Goal: Task Accomplishment & Management: Complete application form

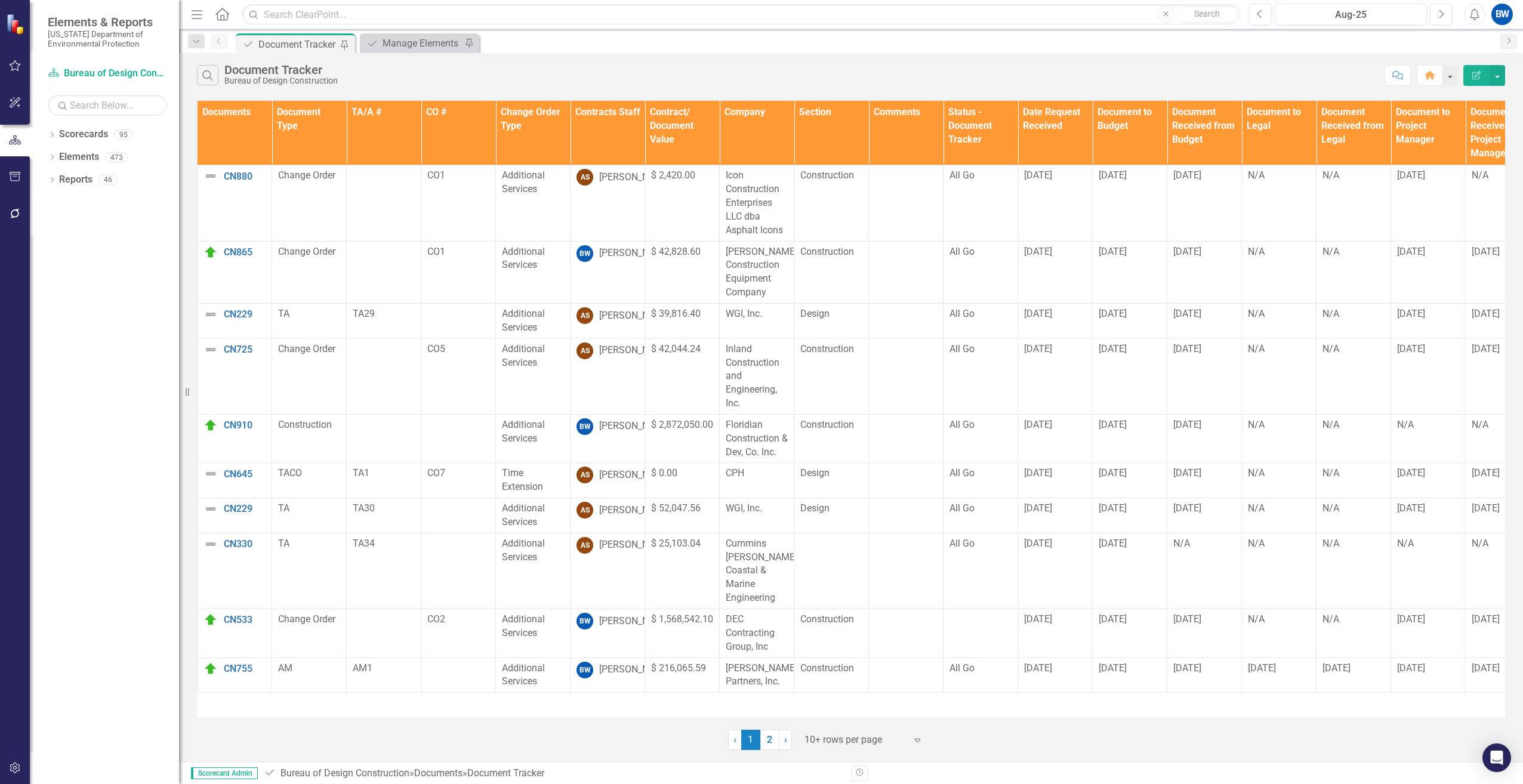
click at [835, 745] on div at bounding box center [855, 739] width 101 height 16
click at [816, 675] on div "50+ rows per page" at bounding box center [866, 680] width 112 height 14
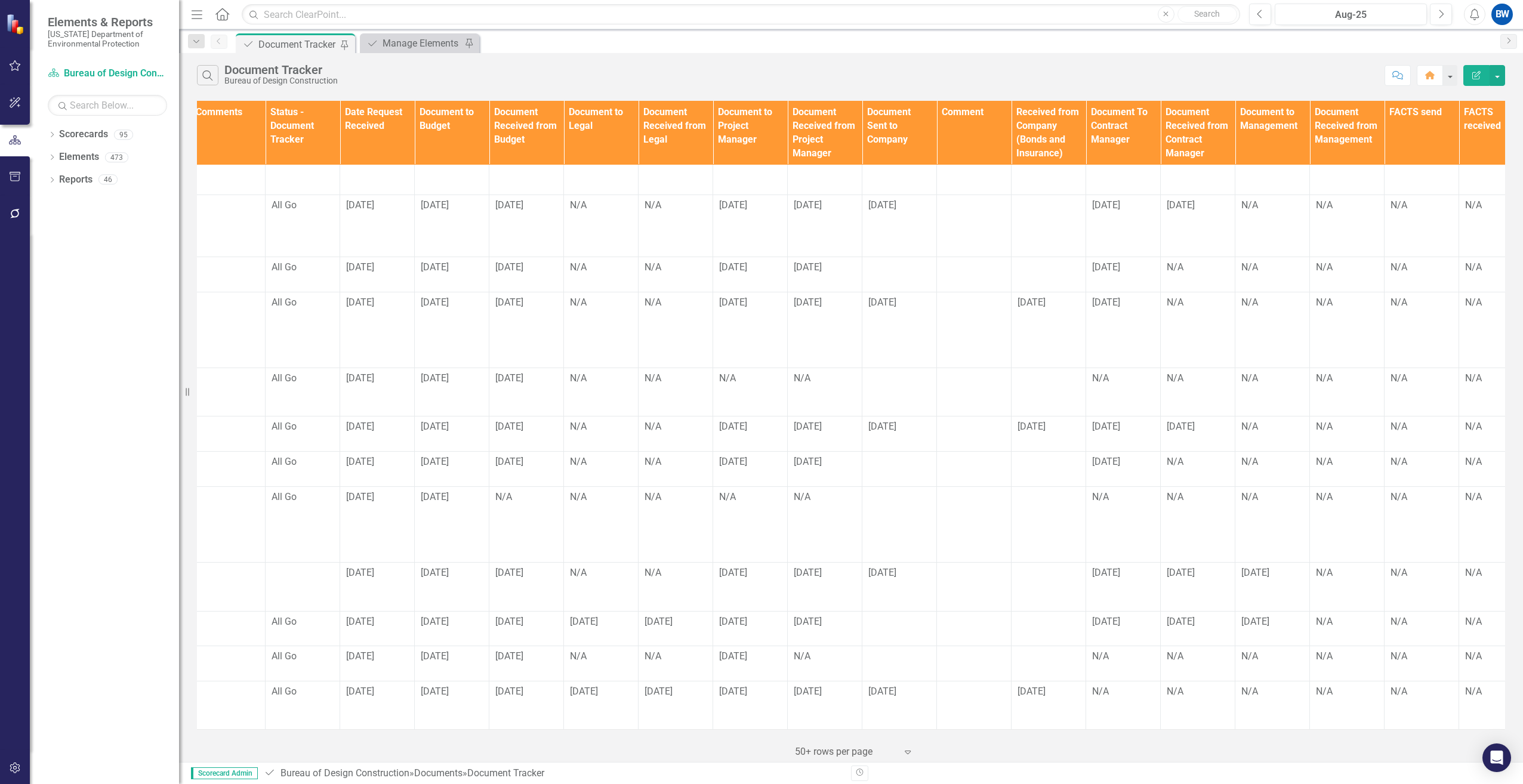
scroll to position [56, 699]
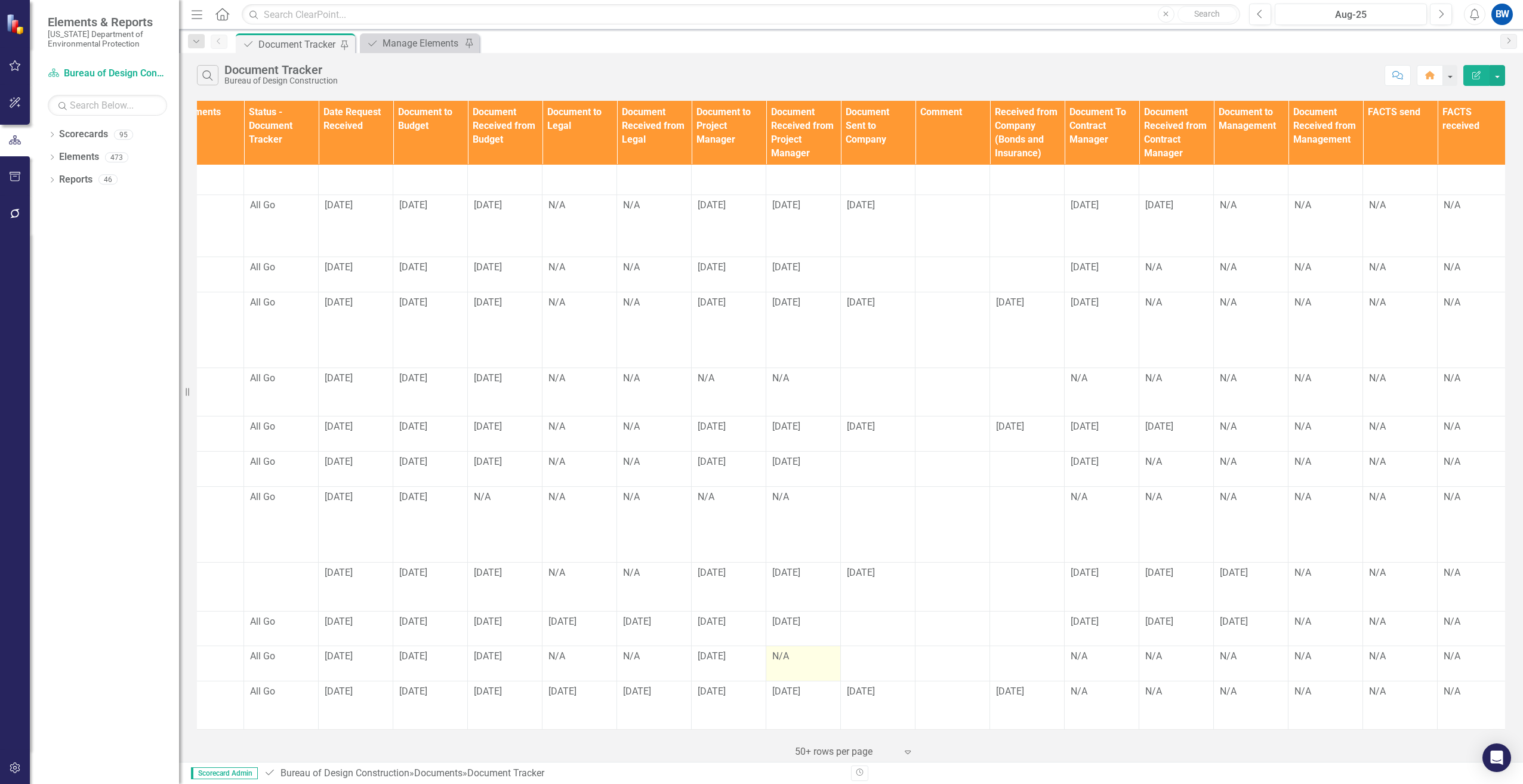
click at [771, 648] on td "N/A" at bounding box center [803, 663] width 75 height 35
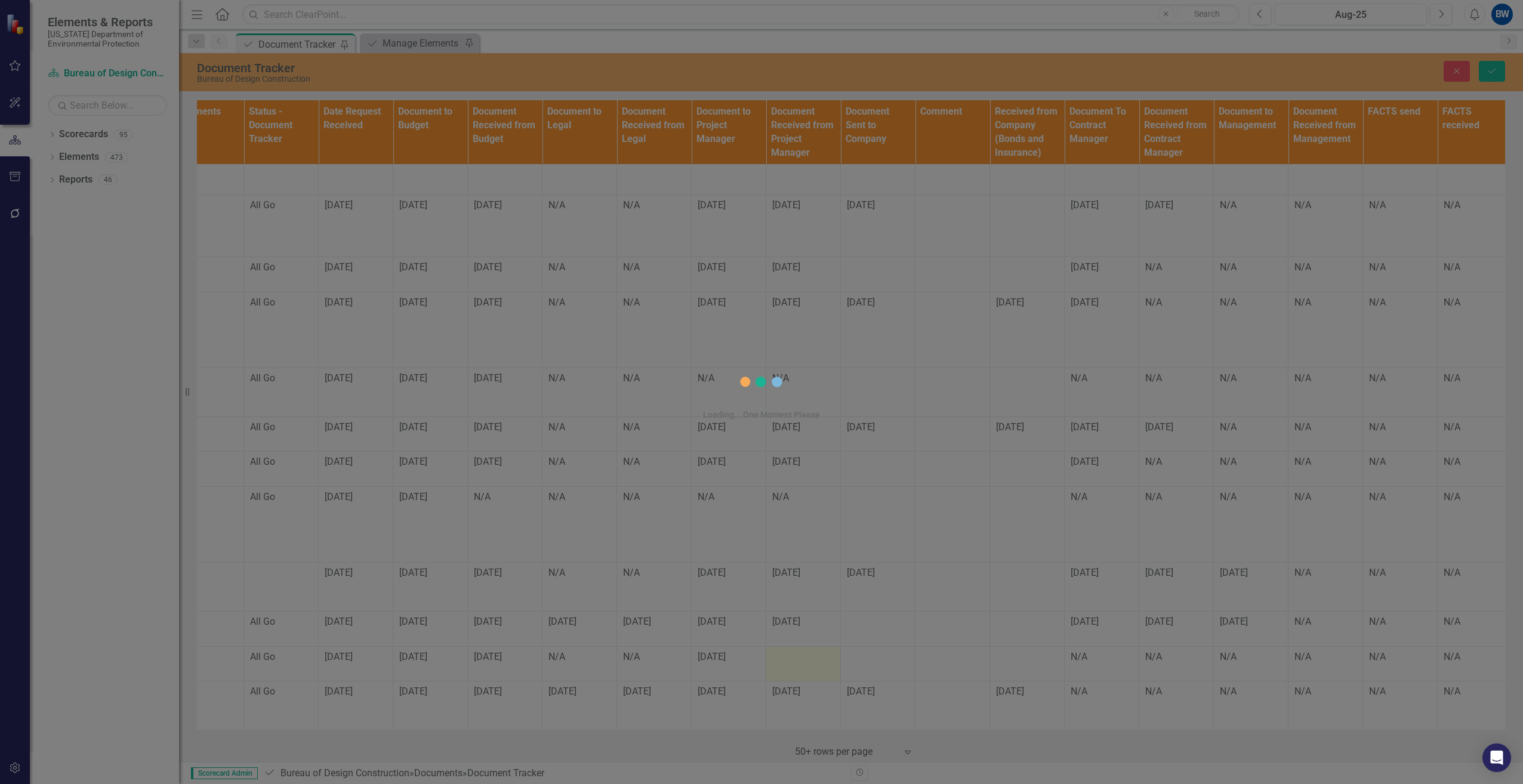
scroll to position [55, 699]
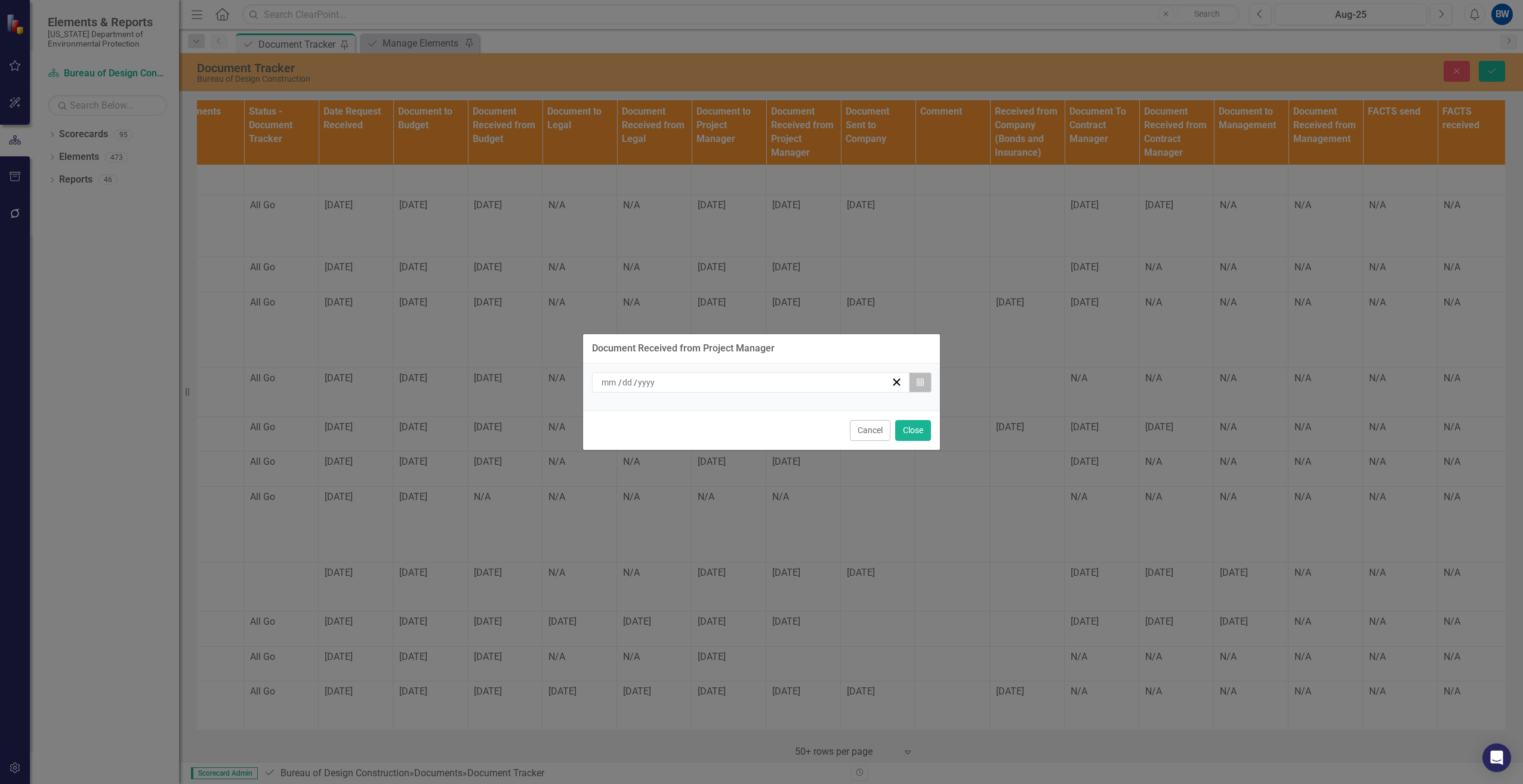
click at [917, 375] on button "Calendar" at bounding box center [920, 383] width 22 height 21
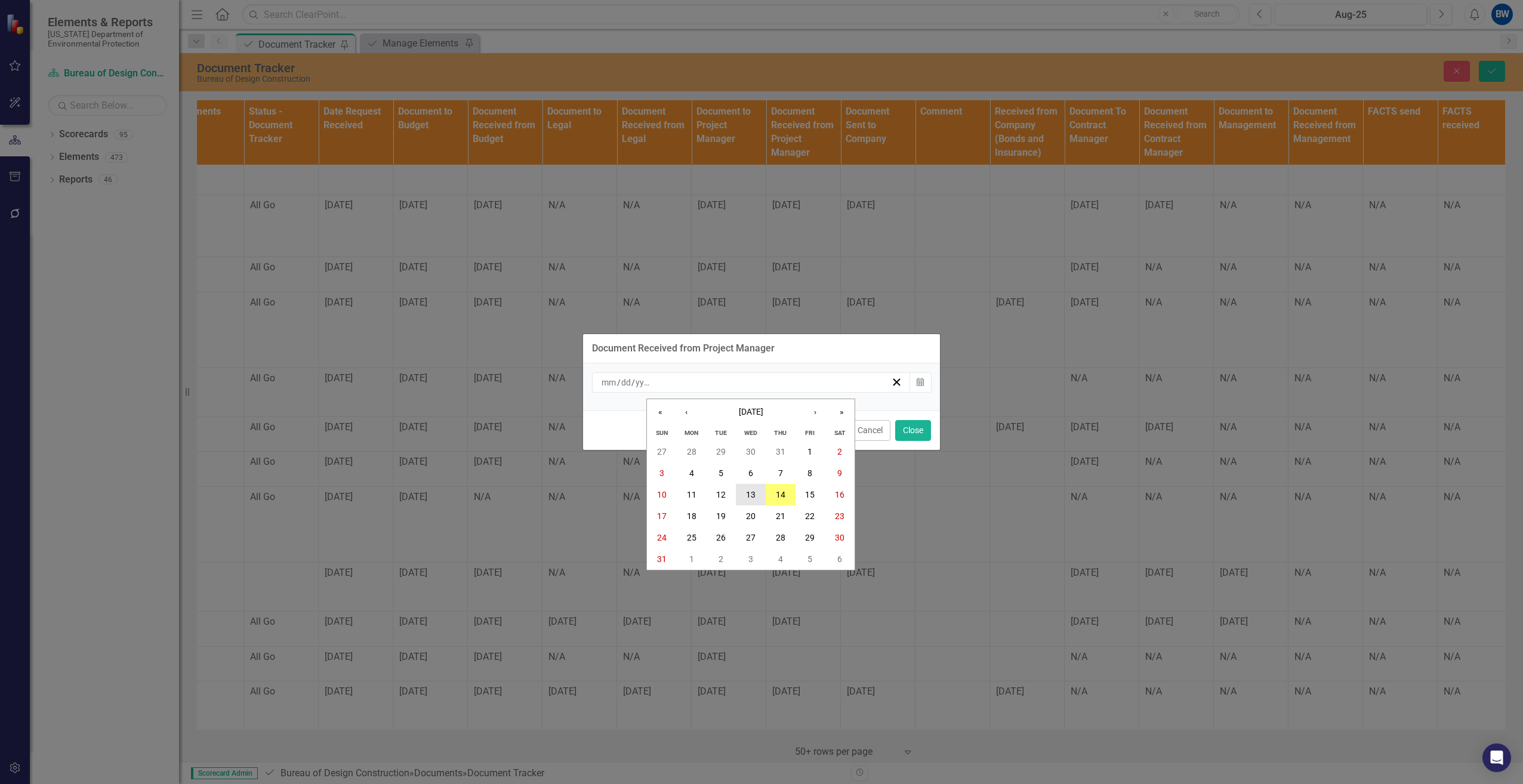
click at [748, 485] on button "13" at bounding box center [751, 494] width 30 height 21
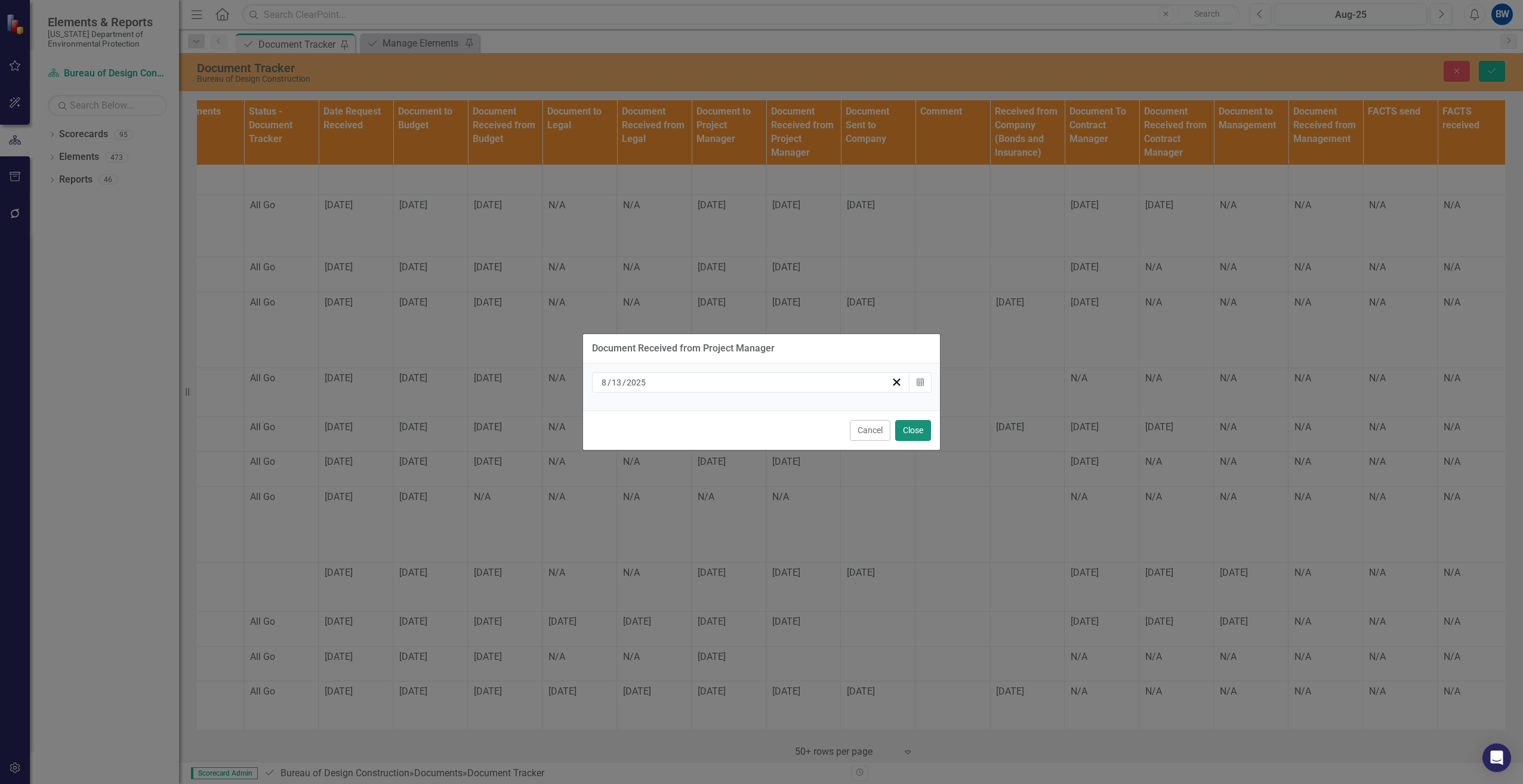
click at [912, 433] on button "Close" at bounding box center [913, 430] width 36 height 21
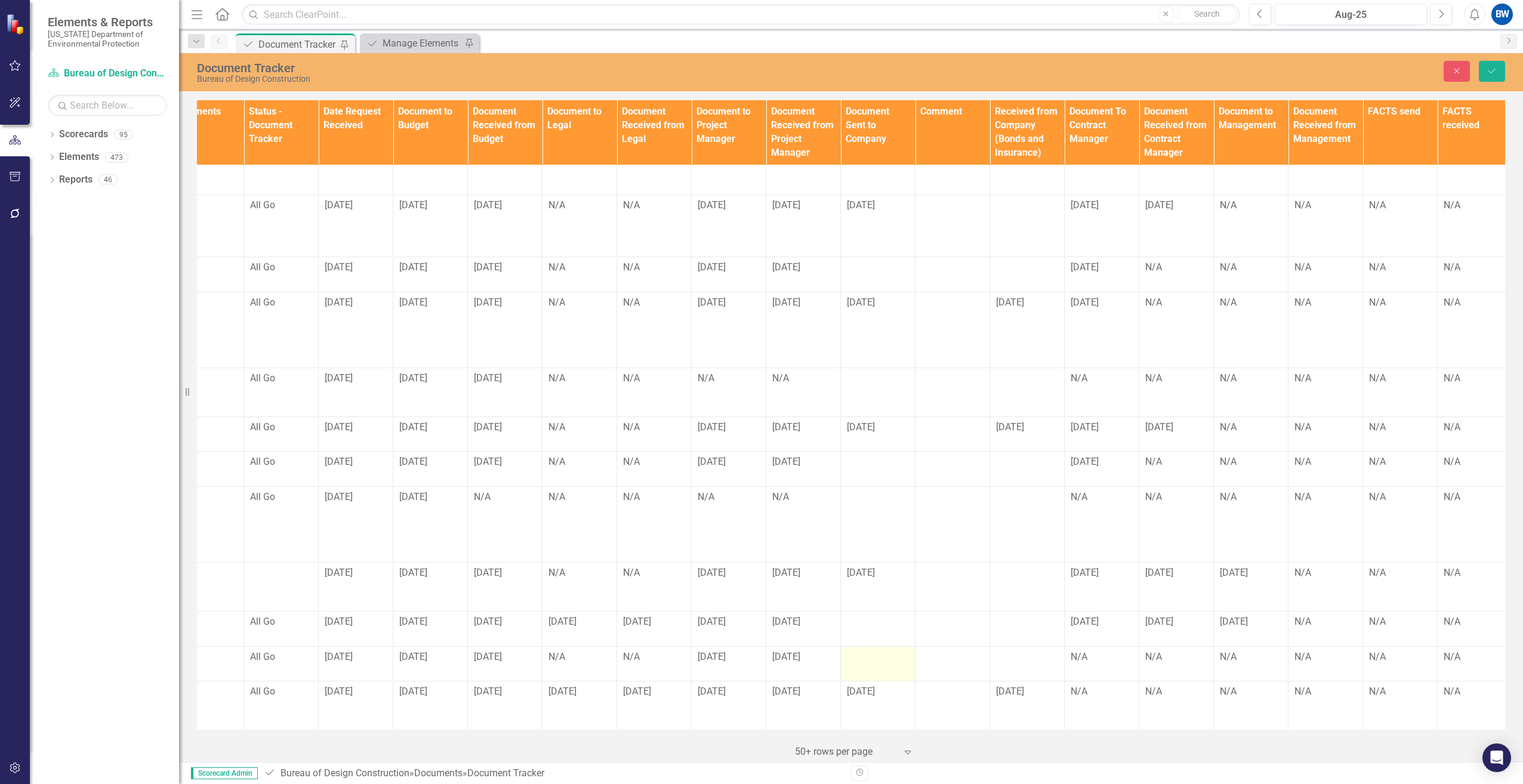
click at [868, 653] on div at bounding box center [878, 657] width 62 height 15
click at [868, 653] on input "text" at bounding box center [878, 657] width 62 height 22
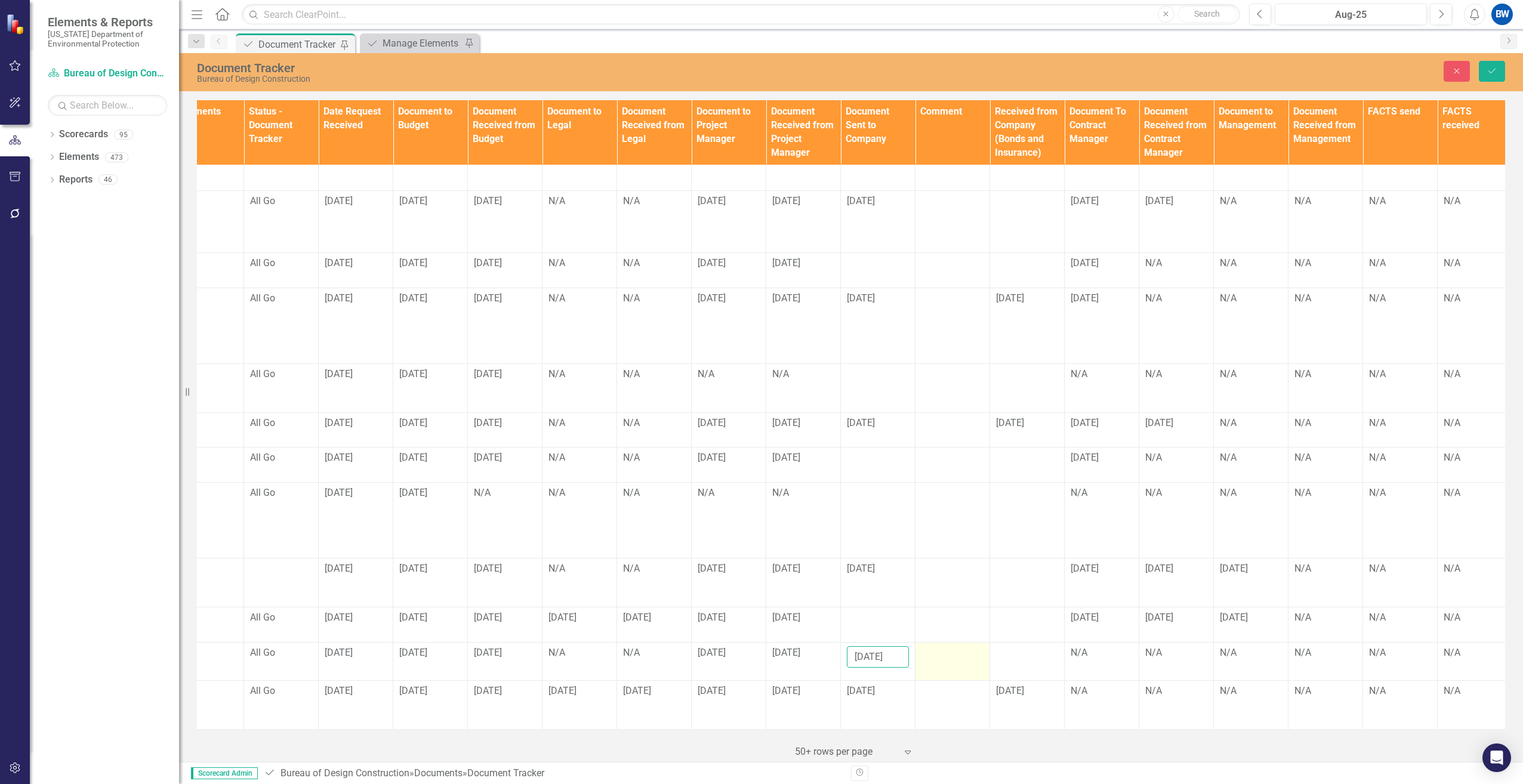
type input "[DATE]"
click at [923, 647] on div at bounding box center [952, 652] width 62 height 15
click at [932, 648] on div at bounding box center [952, 652] width 62 height 15
click at [932, 652] on textarea at bounding box center [952, 713] width 62 height 144
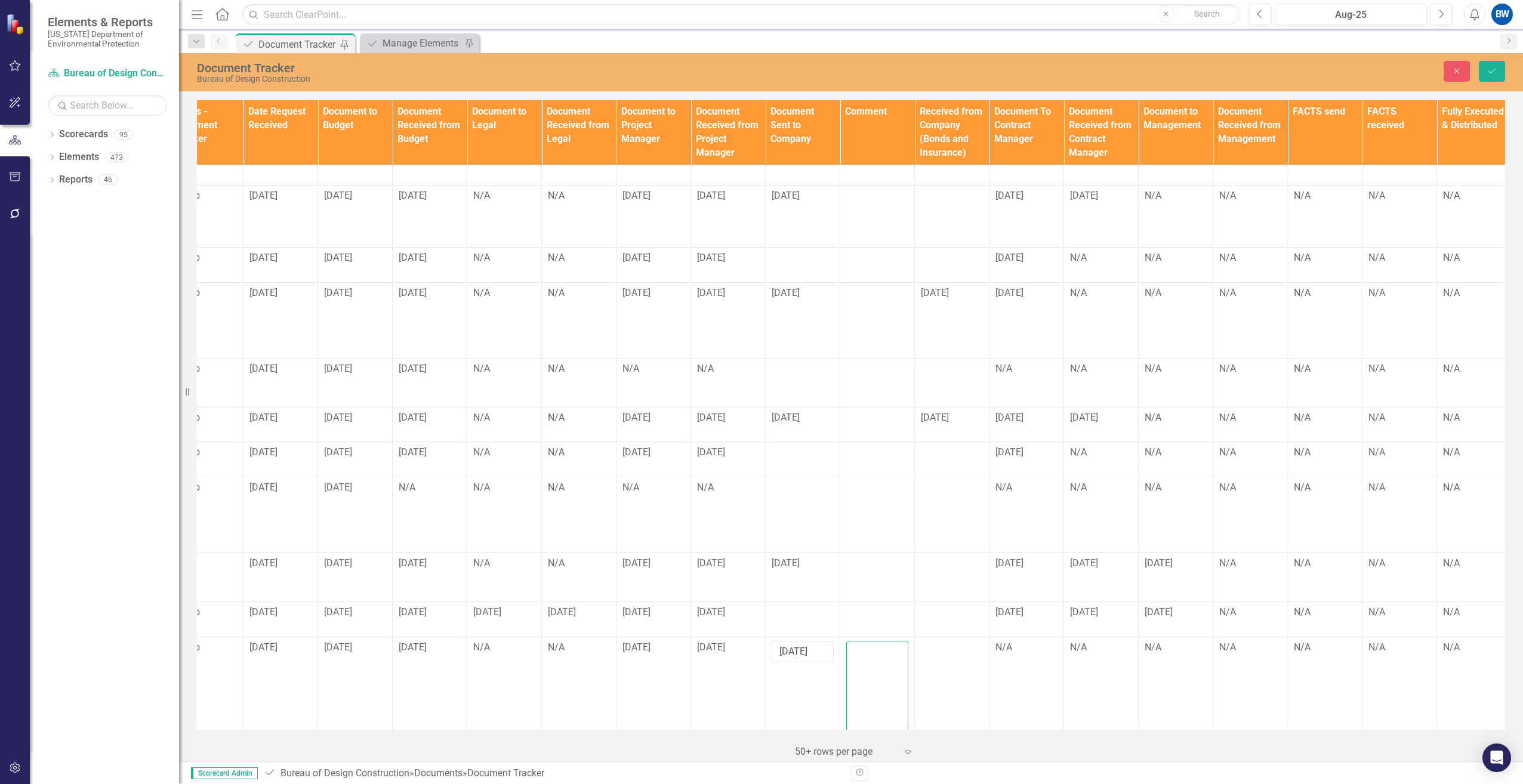
scroll to position [56, 820]
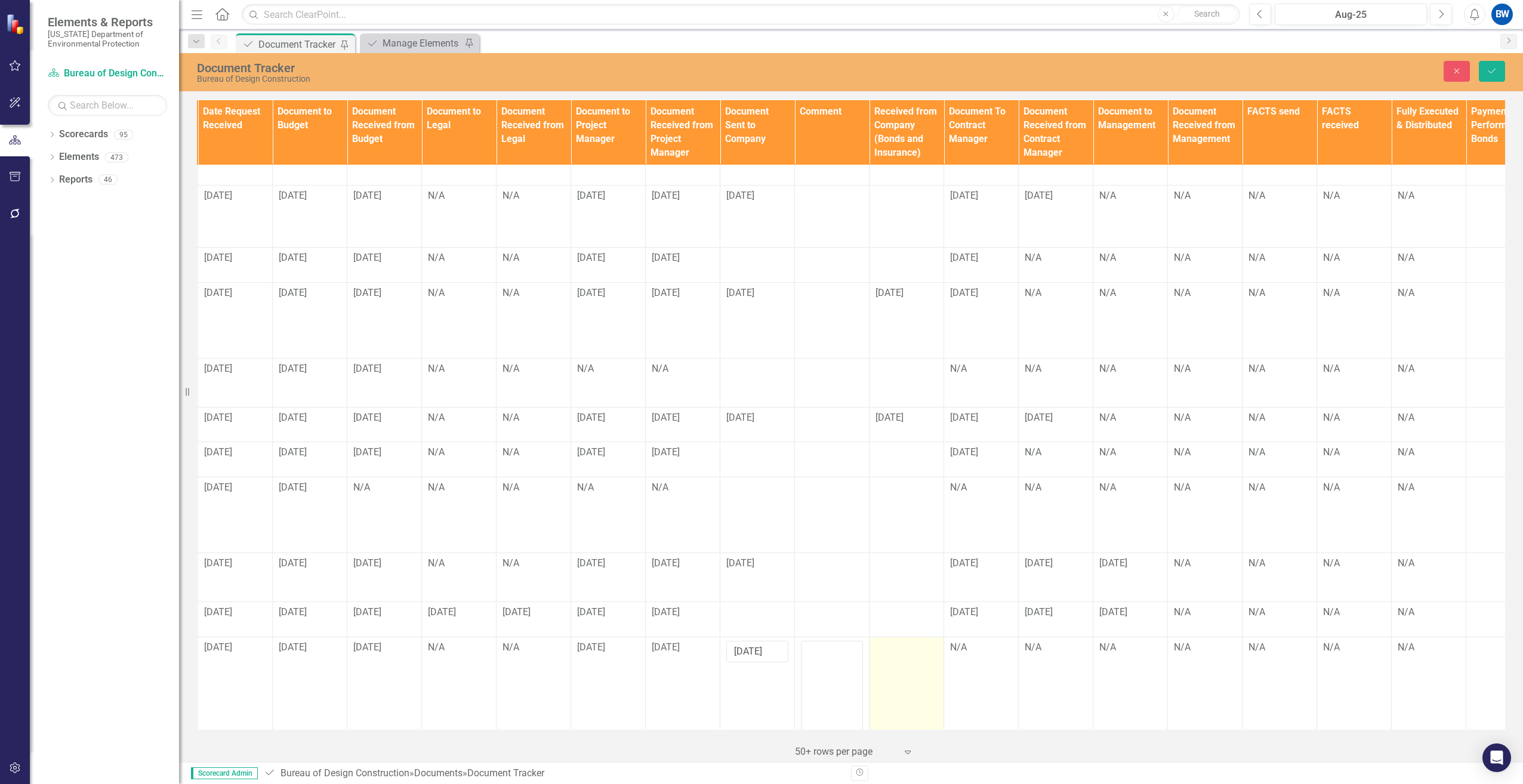
click at [905, 661] on td at bounding box center [906, 716] width 75 height 161
click at [901, 658] on td at bounding box center [906, 716] width 75 height 161
click at [906, 660] on td at bounding box center [906, 716] width 75 height 161
click at [900, 646] on div at bounding box center [906, 647] width 62 height 15
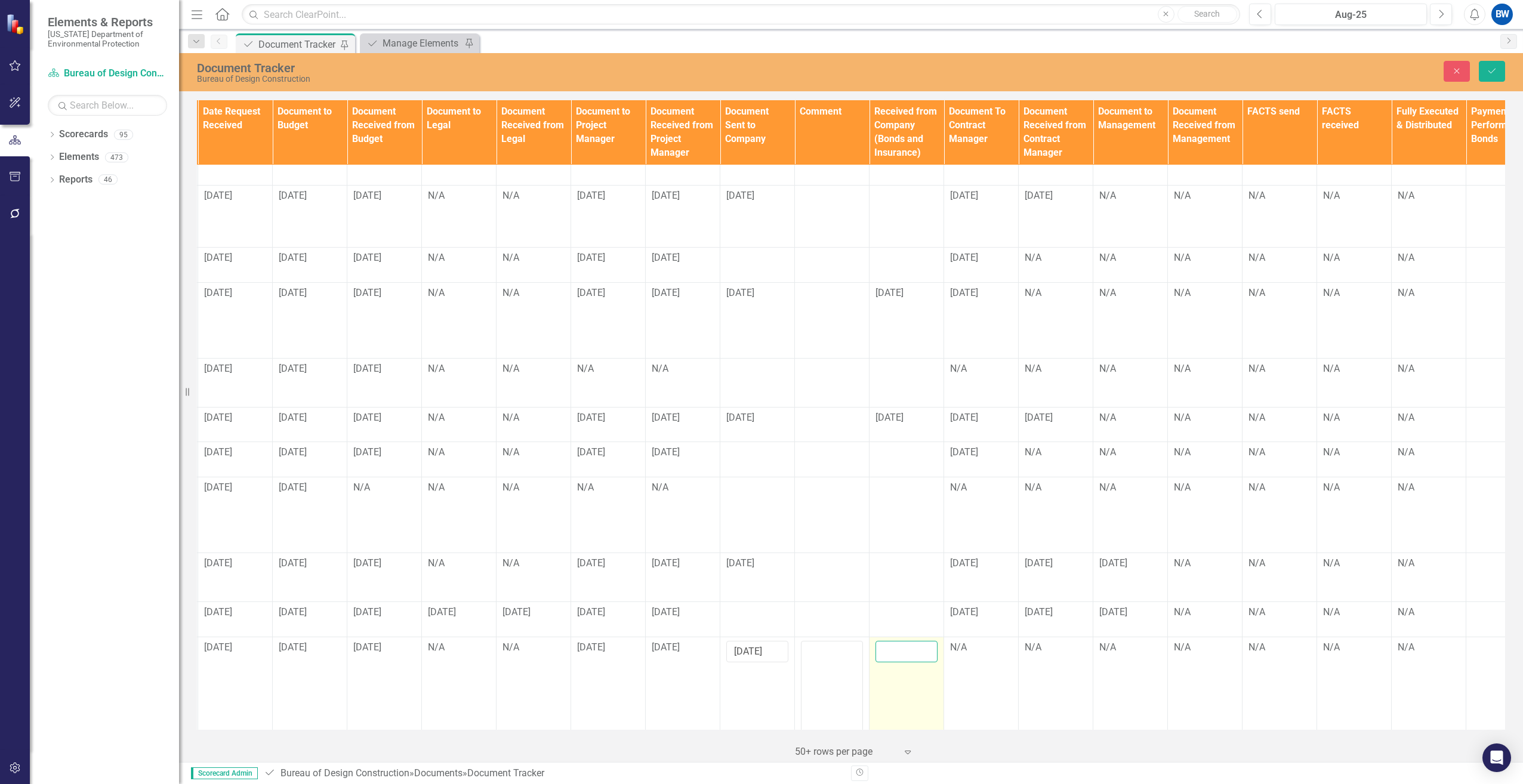
drag, startPoint x: 900, startPoint y: 646, endPoint x: 892, endPoint y: 646, distance: 8.0
click at [892, 646] on input "text" at bounding box center [906, 652] width 62 height 22
type input "[DATE]"
click at [960, 644] on div "N/A" at bounding box center [981, 647] width 62 height 14
click at [957, 647] on div "N/A" at bounding box center [981, 647] width 62 height 14
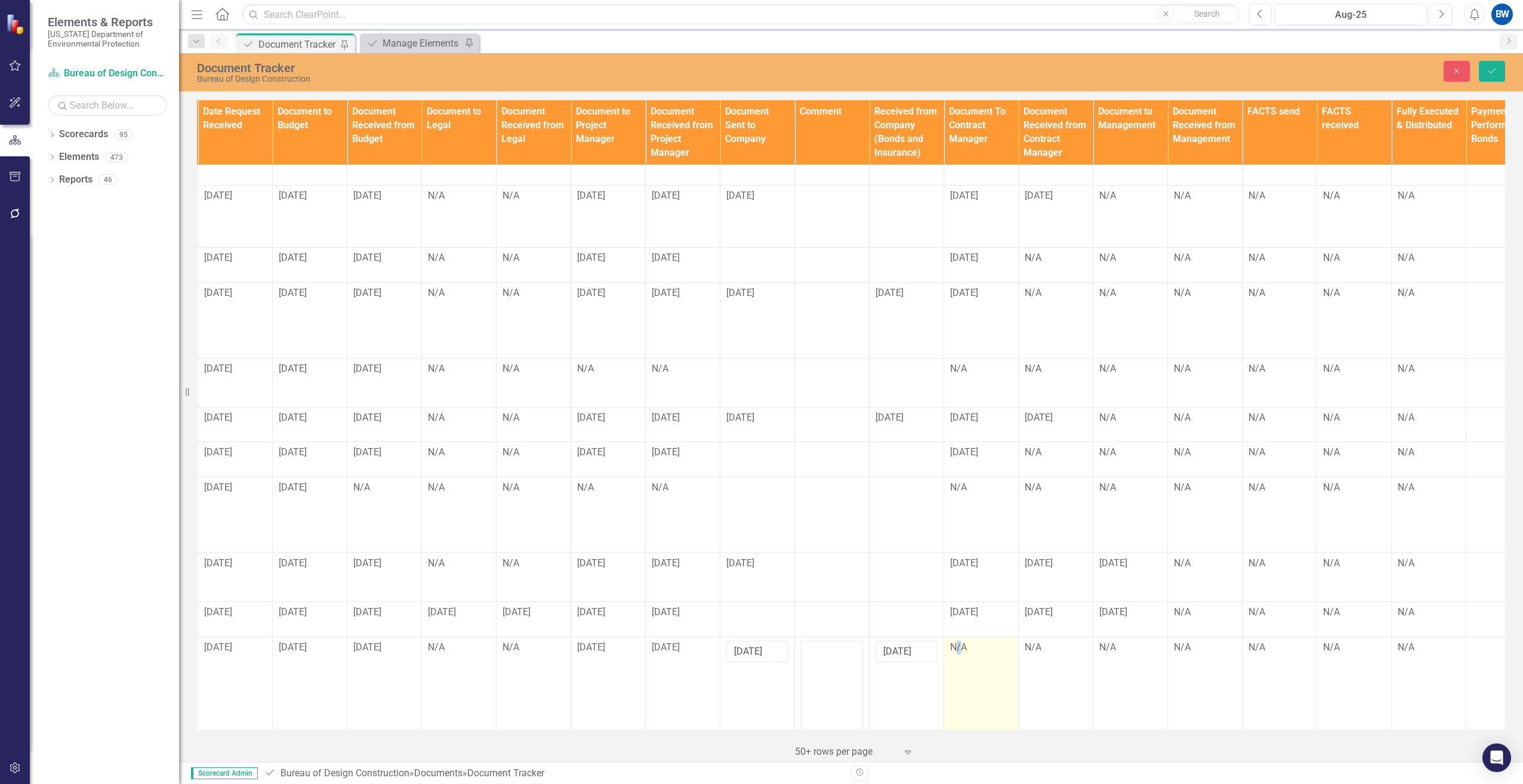
click at [957, 647] on div "N/A" at bounding box center [981, 647] width 62 height 14
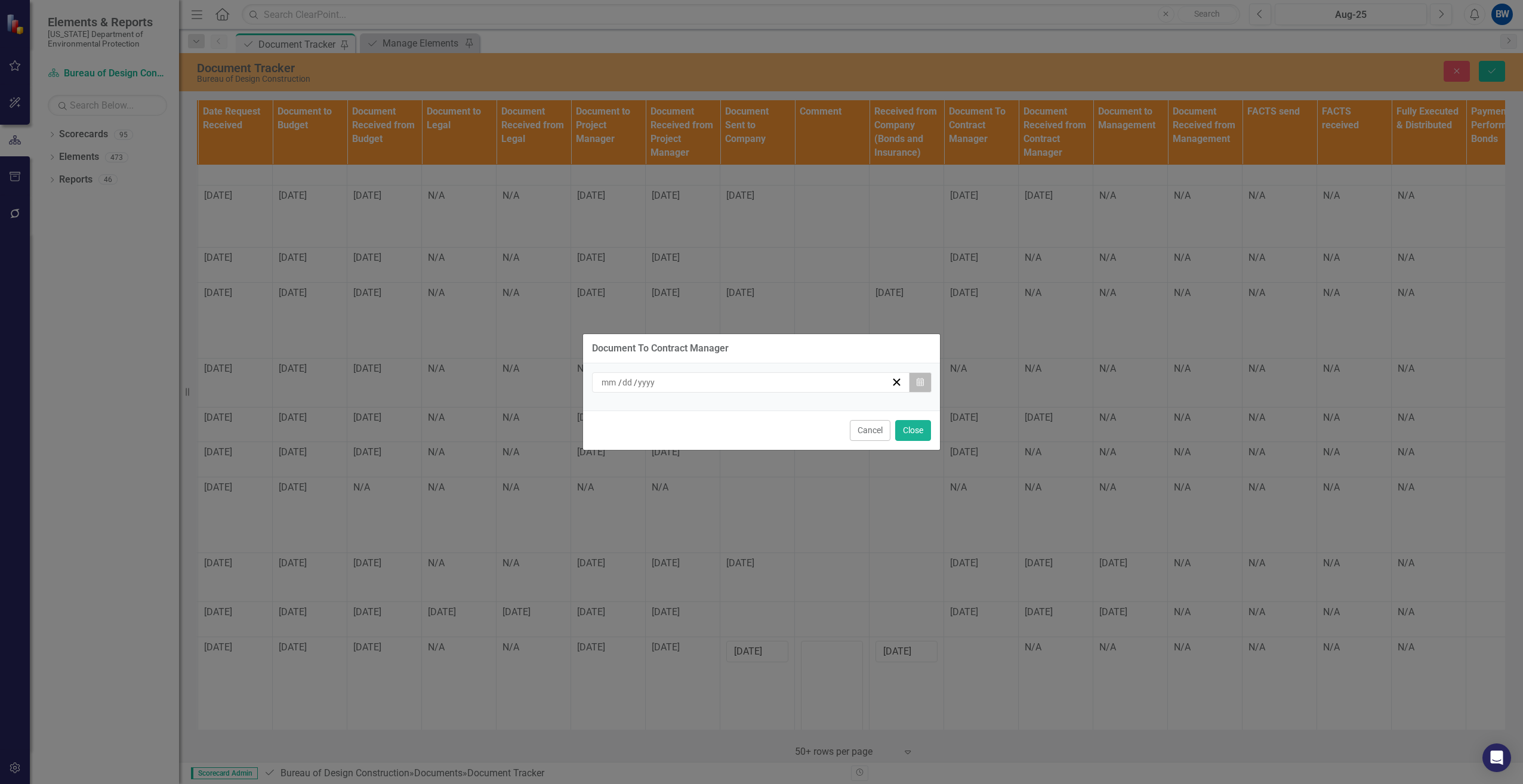
click at [918, 380] on icon "Calendar" at bounding box center [920, 383] width 7 height 9
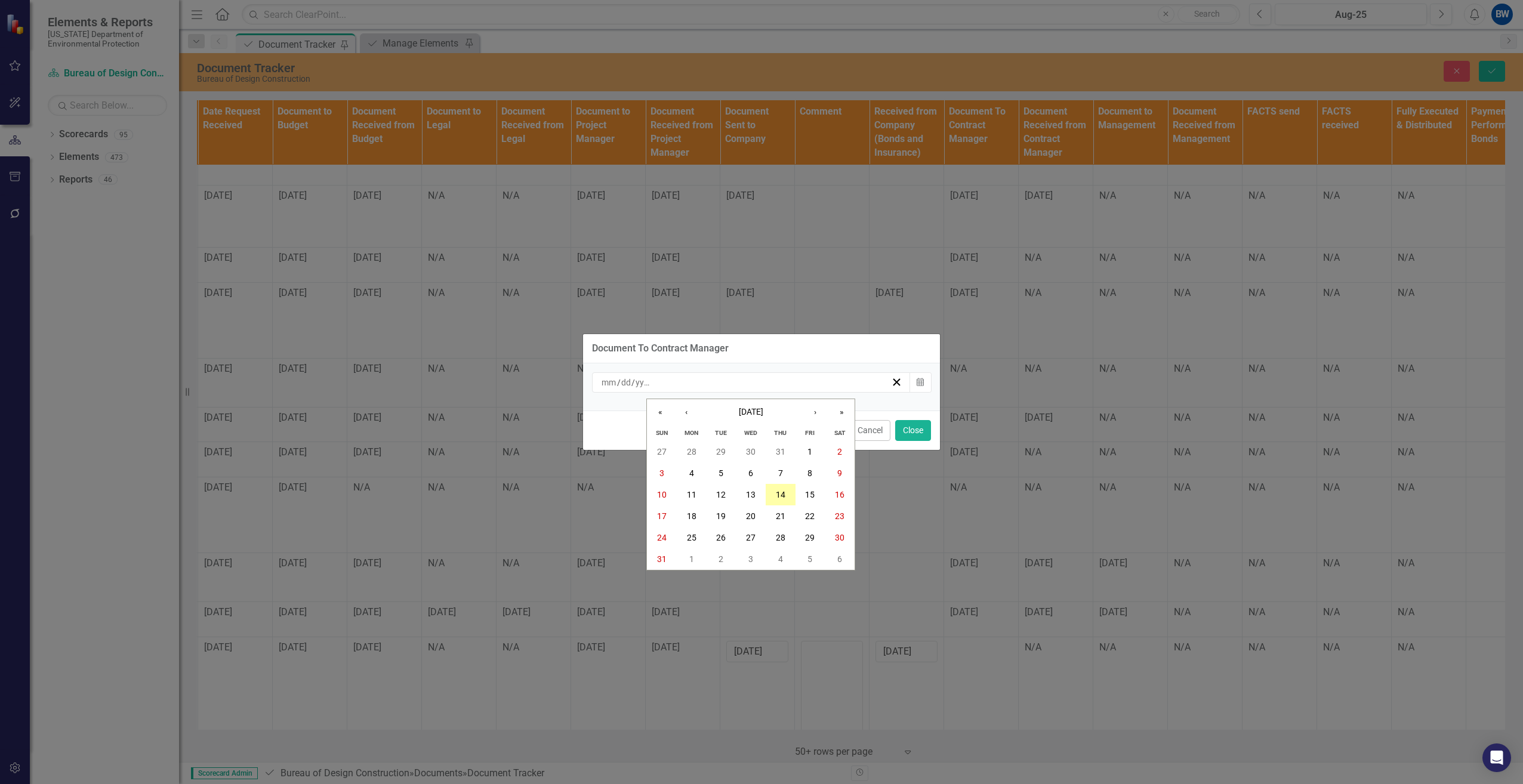
click at [777, 493] on abbr "14" at bounding box center [780, 494] width 9 height 9
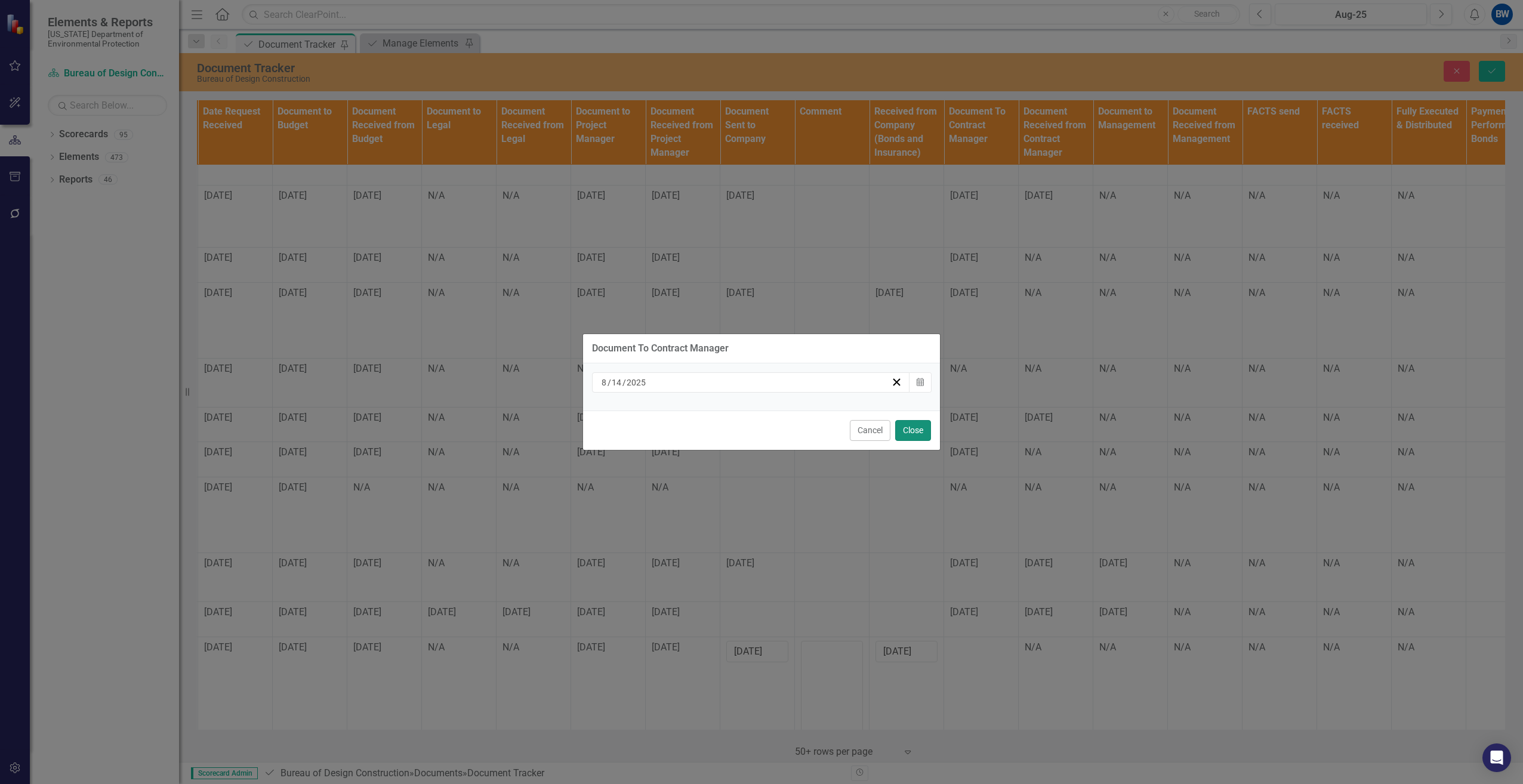
click at [912, 427] on button "Close" at bounding box center [913, 430] width 36 height 21
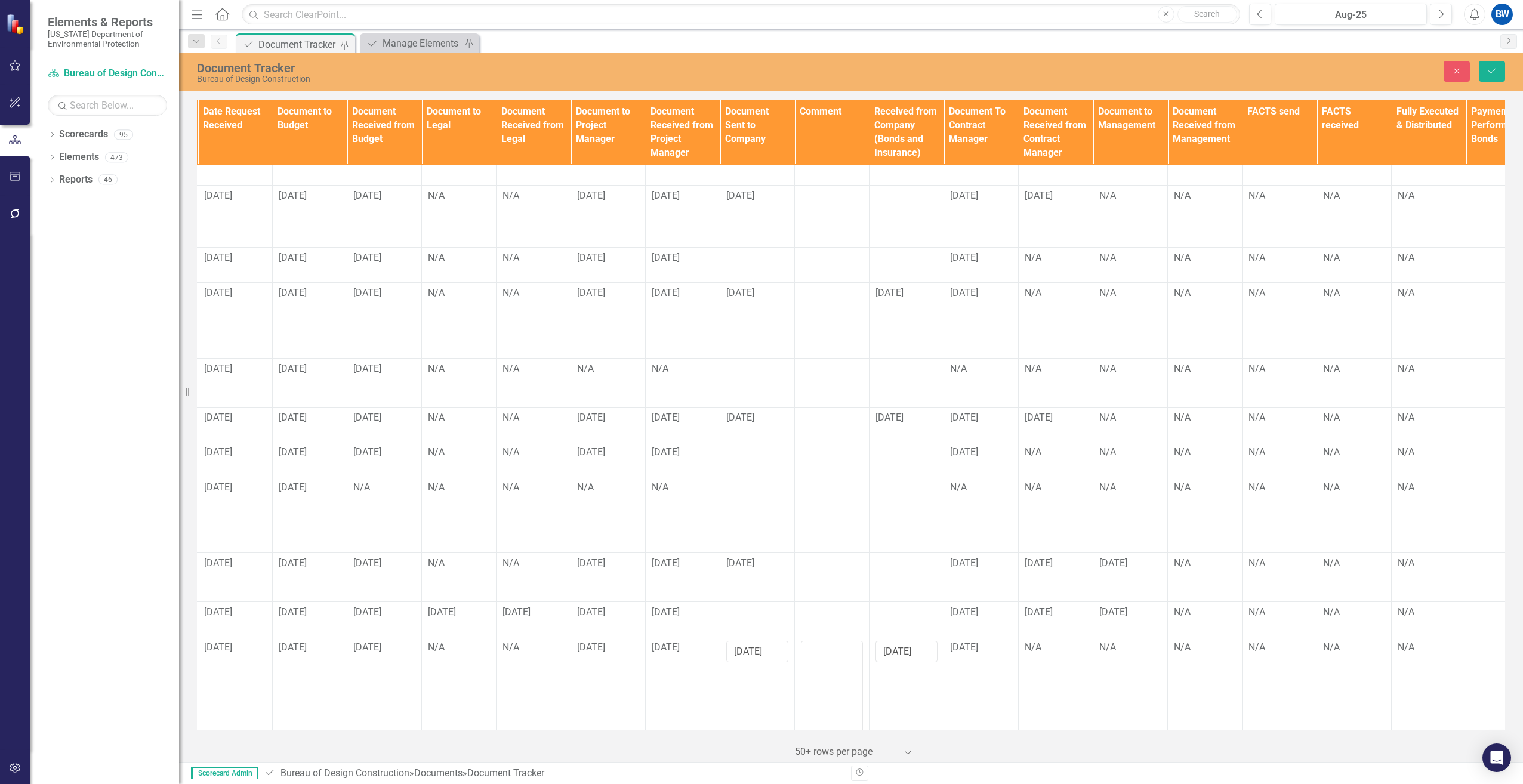
scroll to position [56, 864]
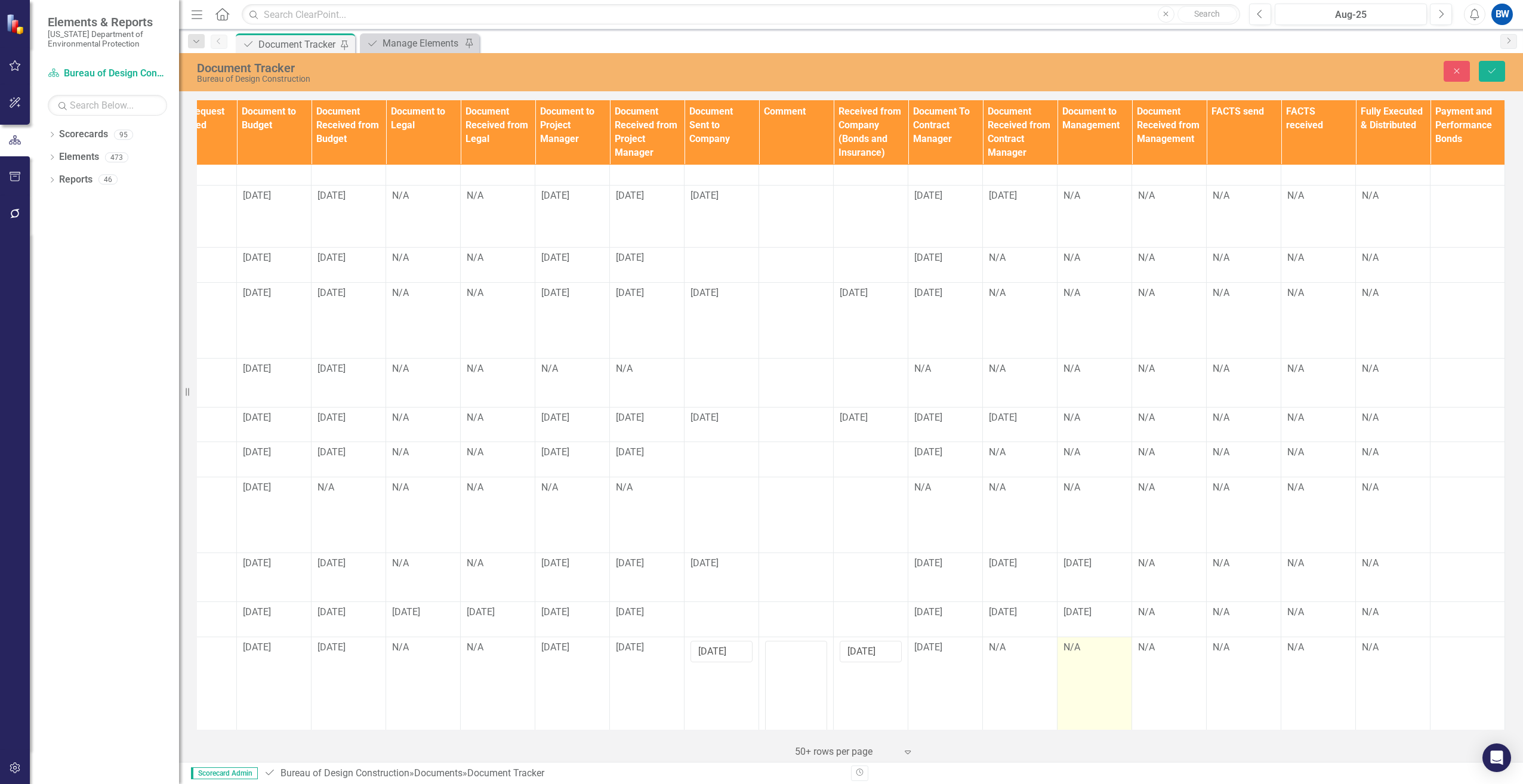
click at [1063, 652] on div "N/A" at bounding box center [1094, 647] width 62 height 14
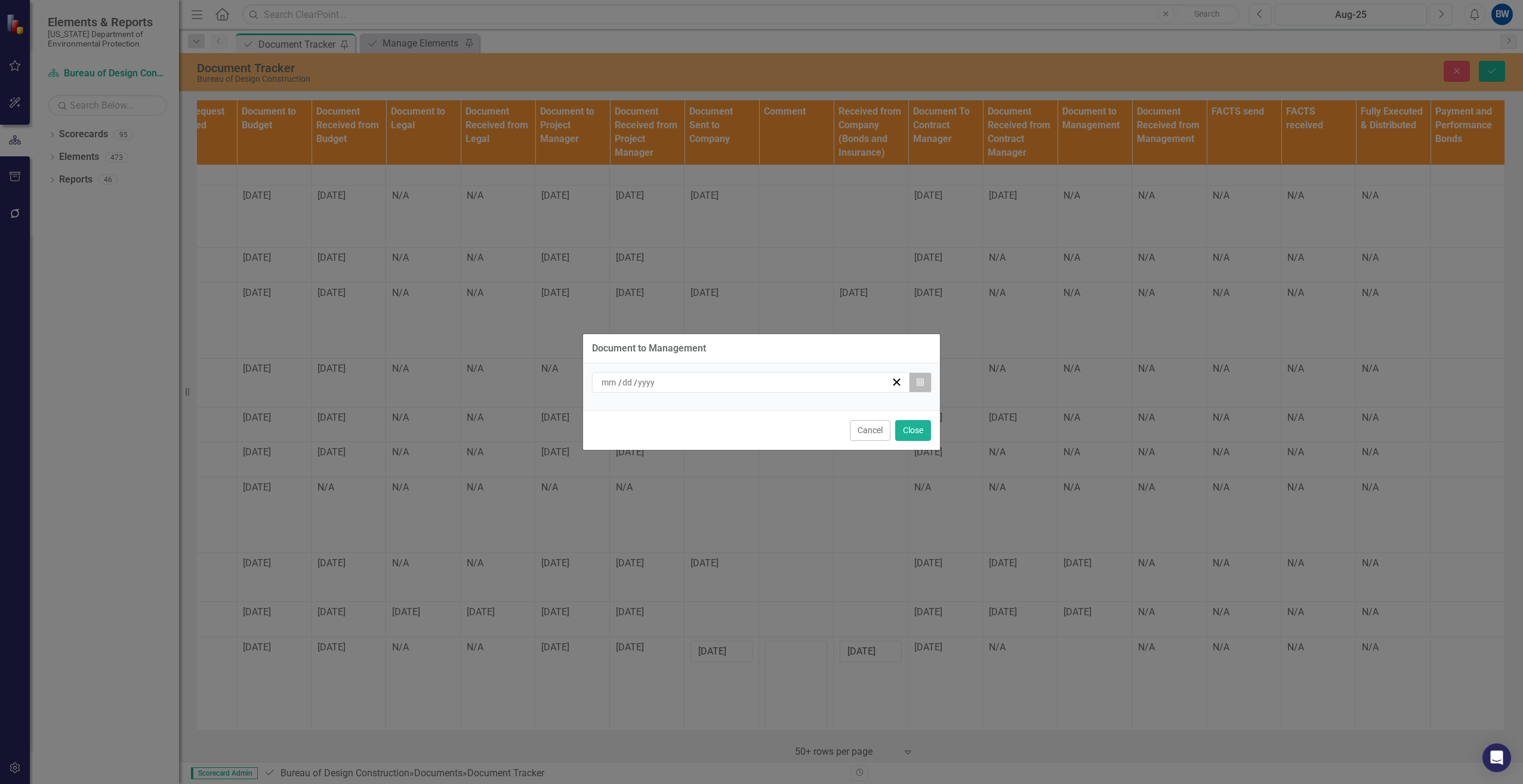
click at [924, 383] on button "Calendar" at bounding box center [920, 383] width 22 height 21
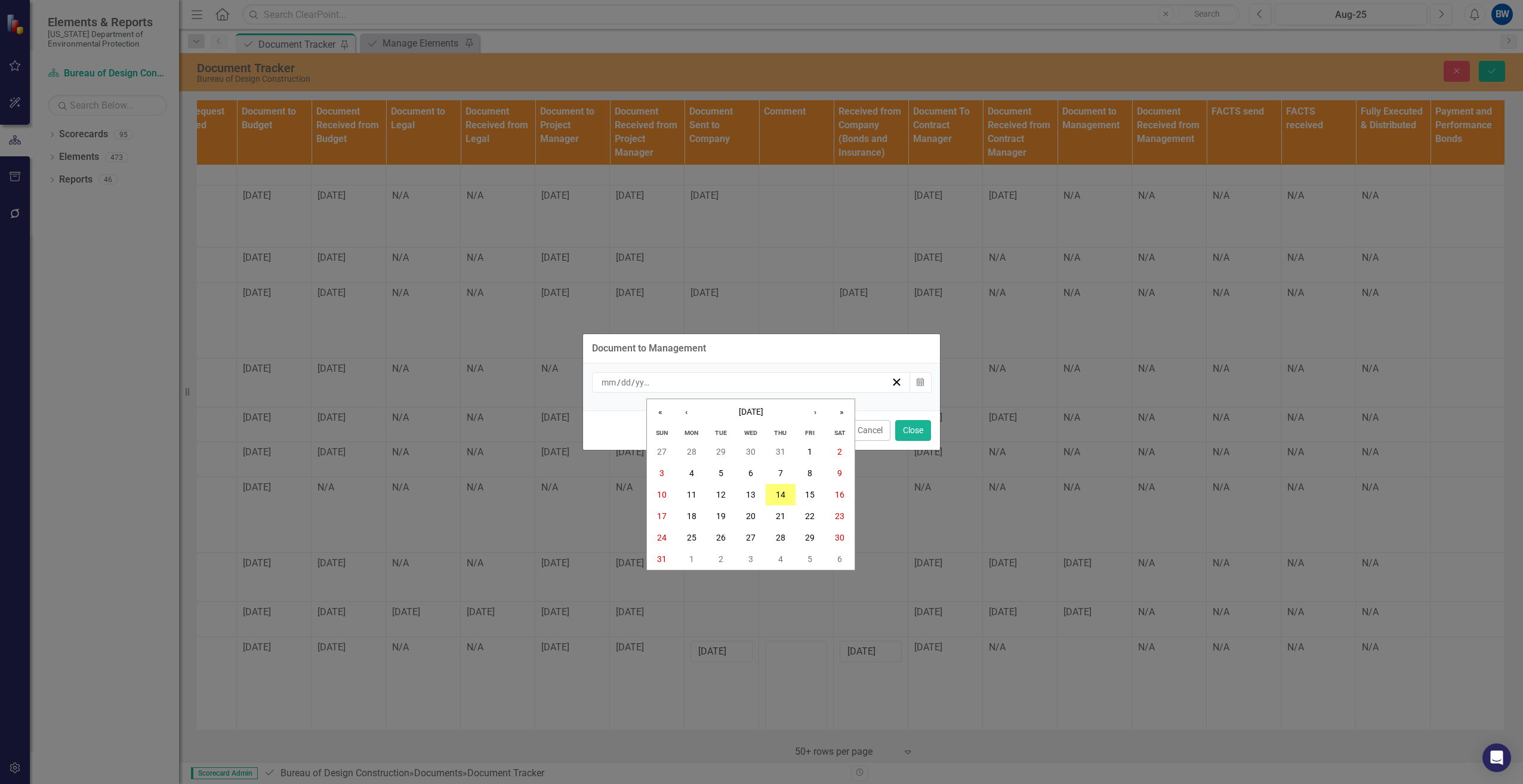
click at [607, 385] on input "number" at bounding box center [609, 383] width 16 height 12
type input "08"
type input "14"
type input "2025"
click at [789, 488] on button "14" at bounding box center [780, 494] width 30 height 21
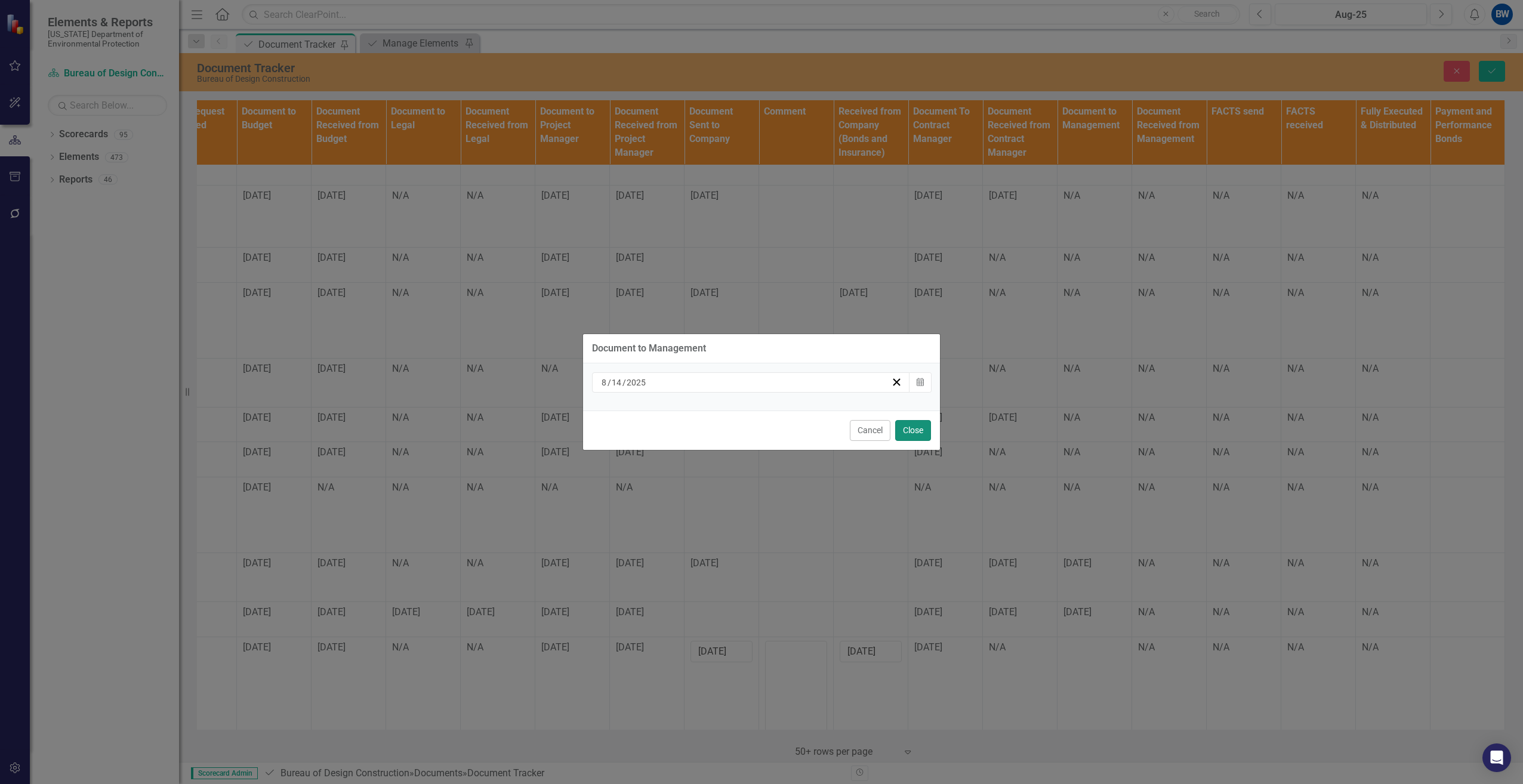
click at [909, 432] on button "Close" at bounding box center [913, 430] width 36 height 21
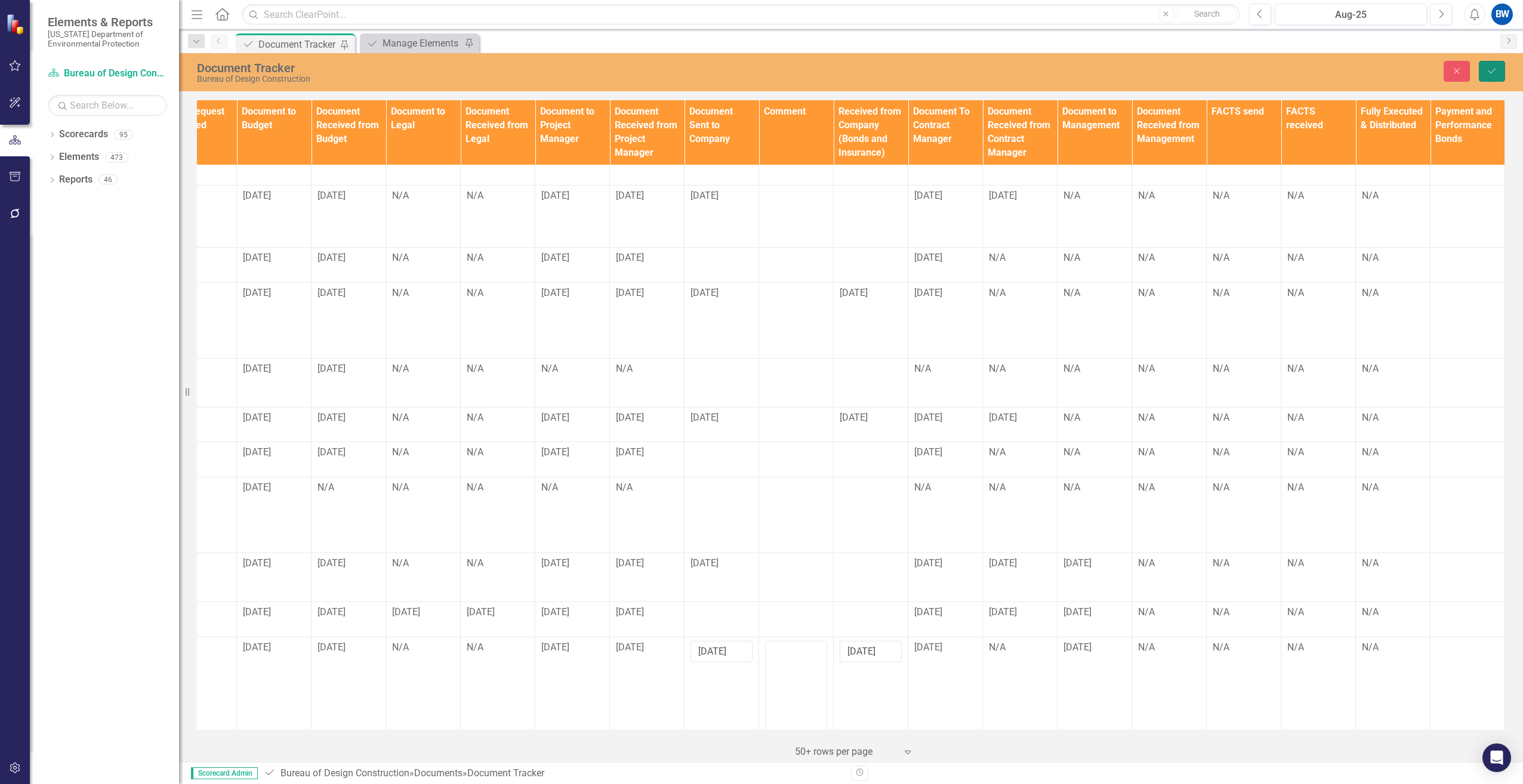
click at [1489, 69] on icon "Save" at bounding box center [1491, 71] width 10 height 9
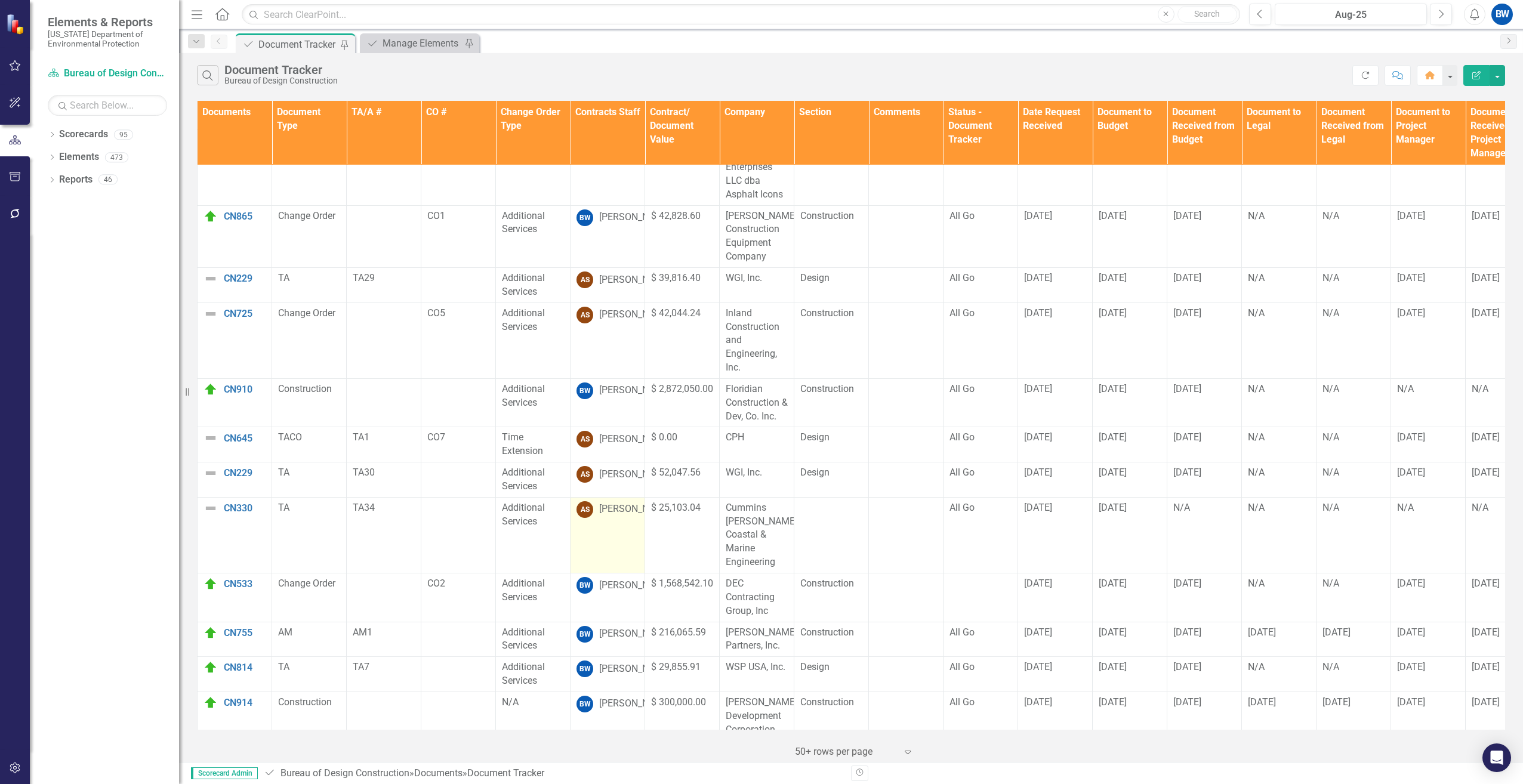
scroll to position [56, 0]
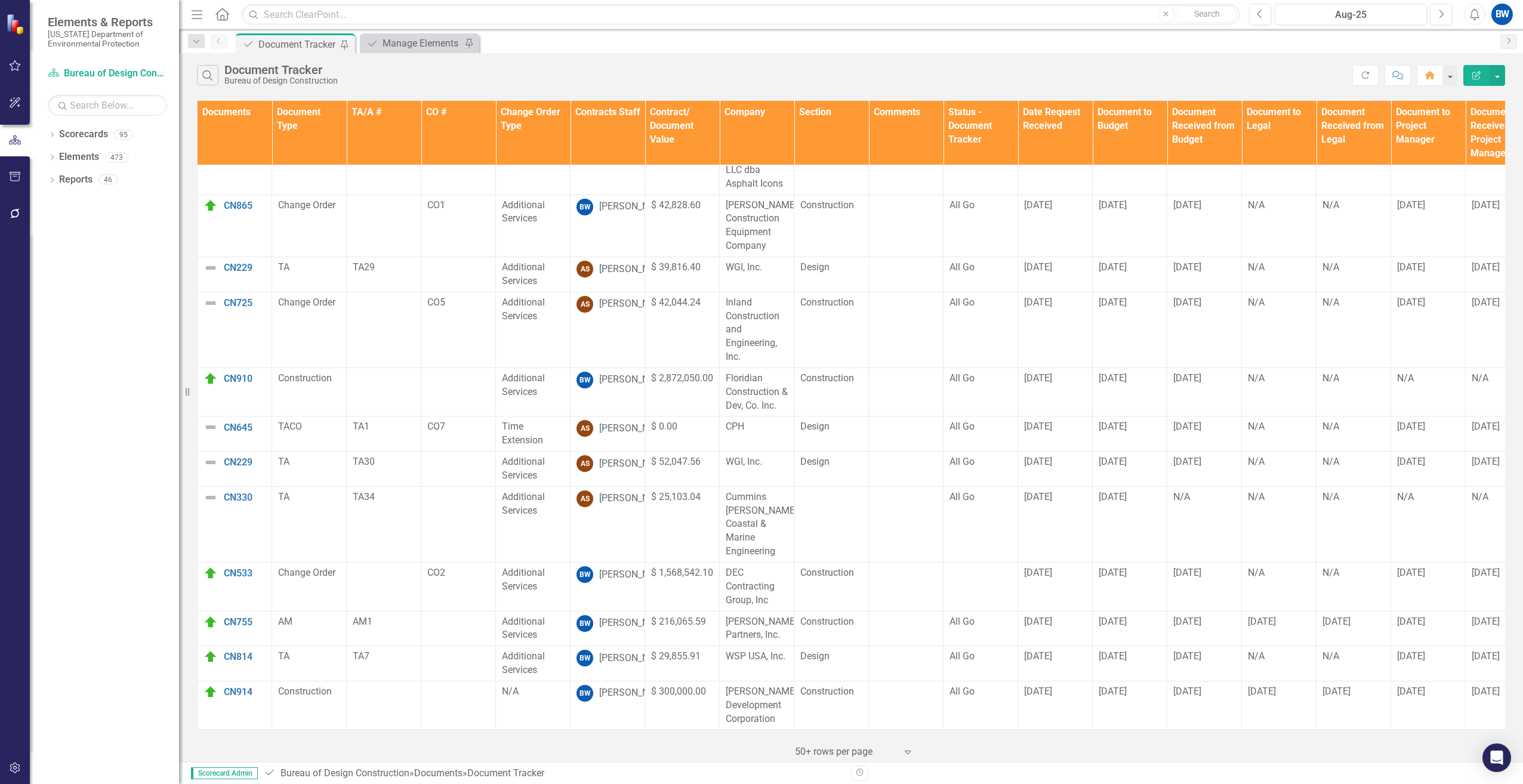
click at [586, 122] on th "Contracts Staff" at bounding box center [607, 132] width 75 height 64
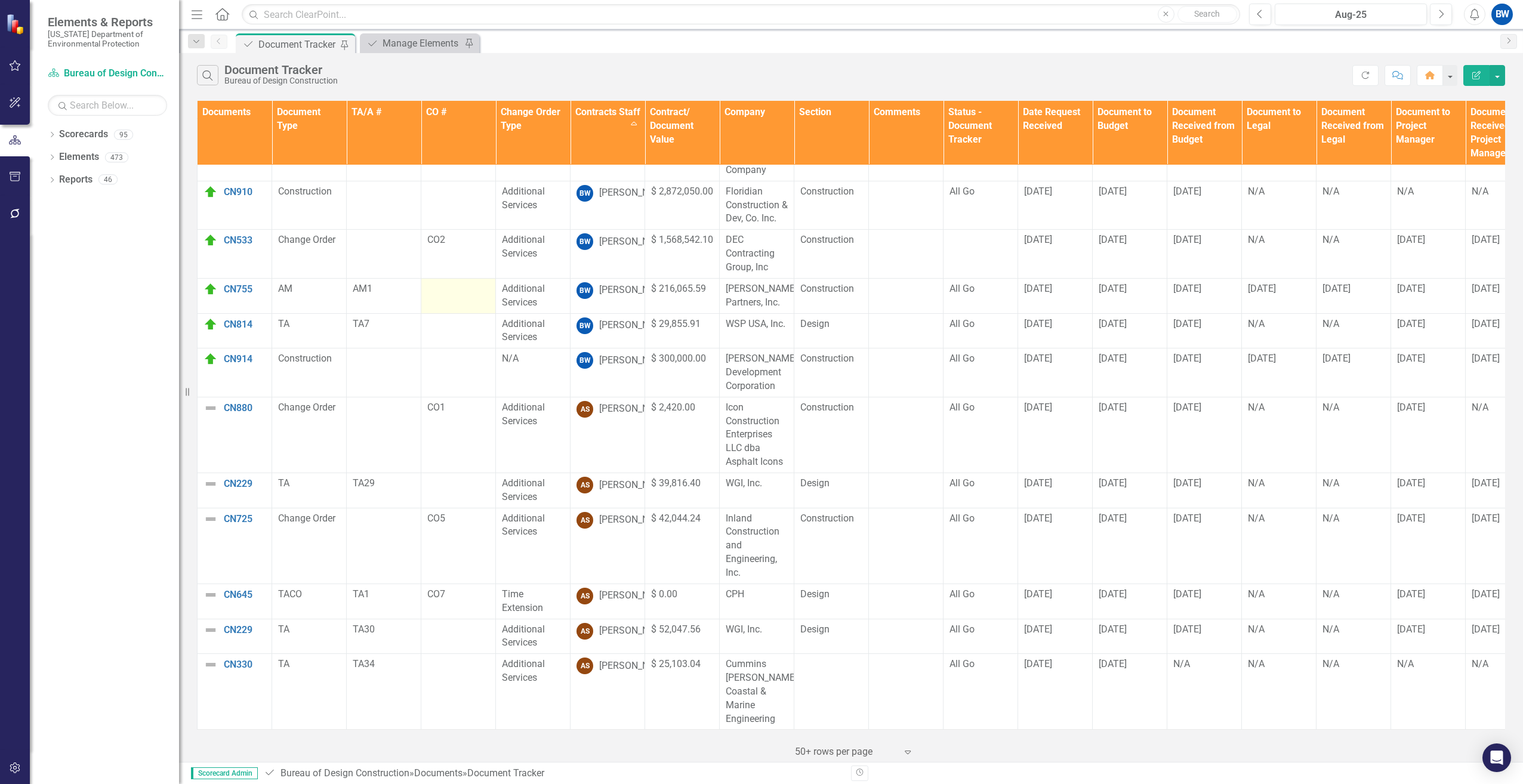
scroll to position [0, 0]
